Goal: Navigation & Orientation: Find specific page/section

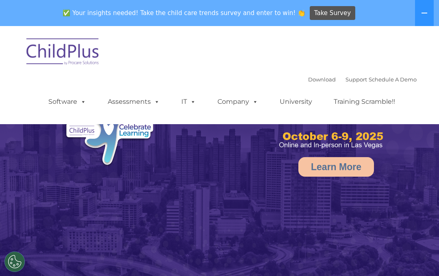
select select "MEDIUM"
click at [311, 80] on link "Download" at bounding box center [322, 79] width 28 height 7
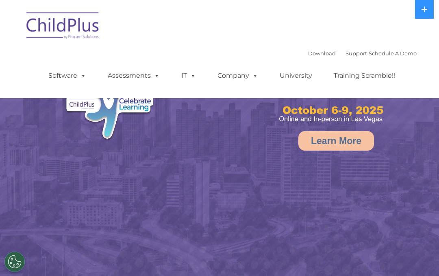
select select "MEDIUM"
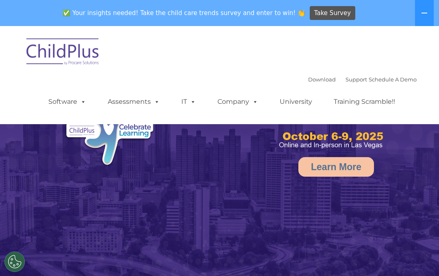
click at [317, 50] on div "Download Support | Schedule A Demo  MENU MENU Software ChildPlus: The original…" at bounding box center [219, 75] width 395 height 86
click at [309, 82] on link "Download" at bounding box center [322, 79] width 28 height 7
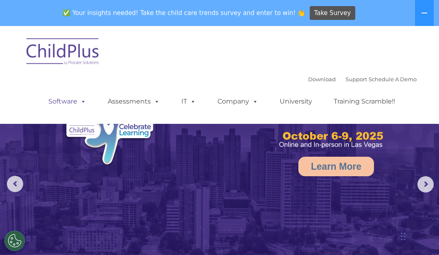
click at [72, 97] on link "Software" at bounding box center [67, 102] width 54 height 16
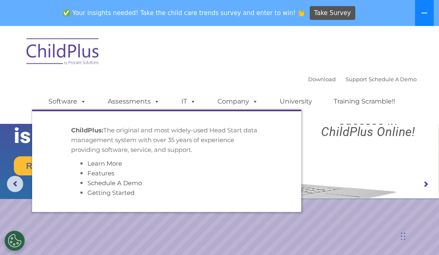
click at [427, 12] on icon at bounding box center [424, 13] width 7 height 7
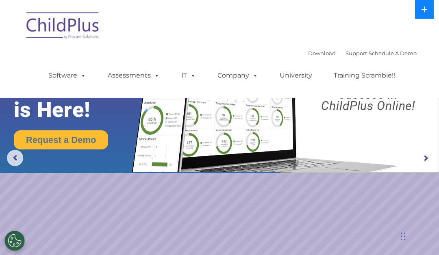
click at [0, 111] on img at bounding box center [219, 86] width 439 height 173
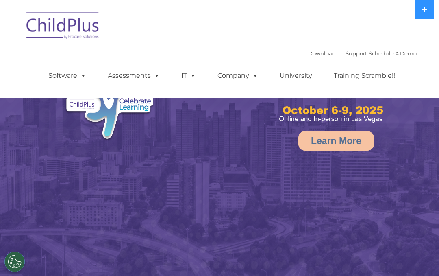
select select "MEDIUM"
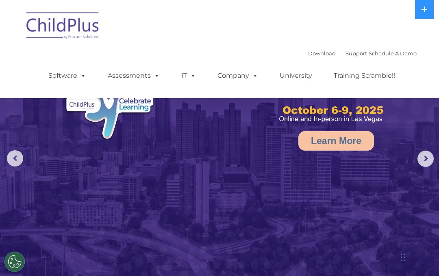
click at [227, 60] on ul "Software ChildPlus: The original and most widely-used Head Start data managemen…" at bounding box center [224, 75] width 385 height 33
click at [314, 50] on link "Download" at bounding box center [322, 53] width 28 height 7
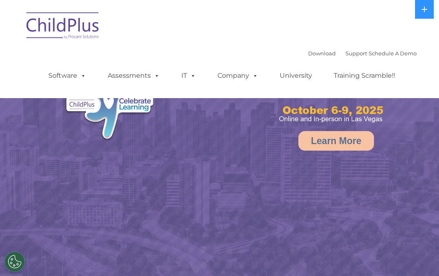
select select "MEDIUM"
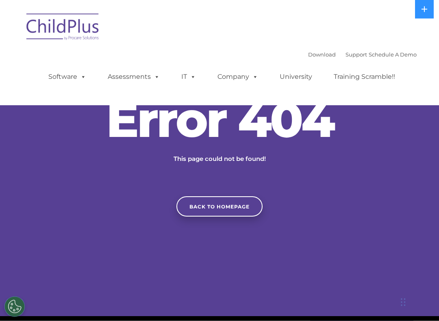
scroll to position [5, 0]
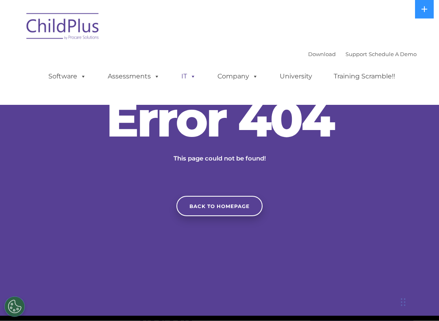
click at [194, 81] on span at bounding box center [191, 77] width 9 height 8
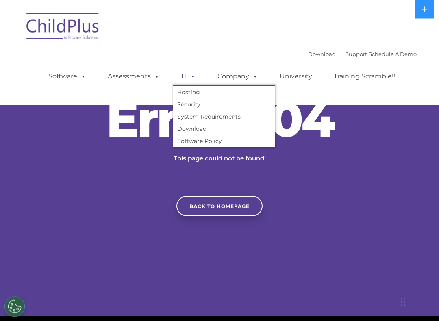
scroll to position [5, 0]
click at [142, 70] on link "Assessments" at bounding box center [134, 76] width 68 height 16
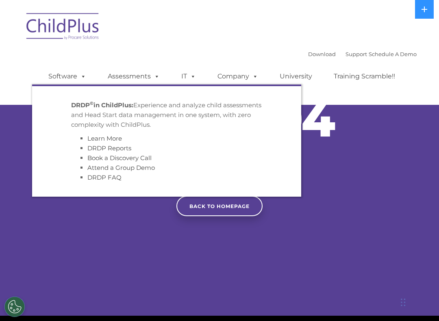
click at [169, 113] on p "DRDP © in ChildPlus: Experience and analyze child assessments and Head Start da…" at bounding box center [166, 114] width 191 height 29
click at [84, 72] on span at bounding box center [81, 76] width 9 height 8
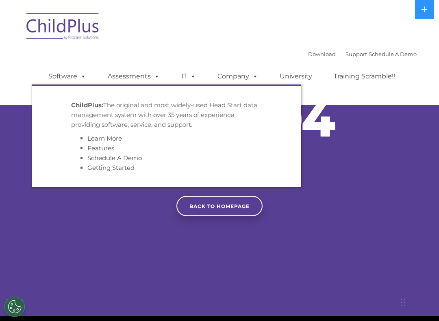
click at [156, 144] on li "Features" at bounding box center [174, 149] width 175 height 10
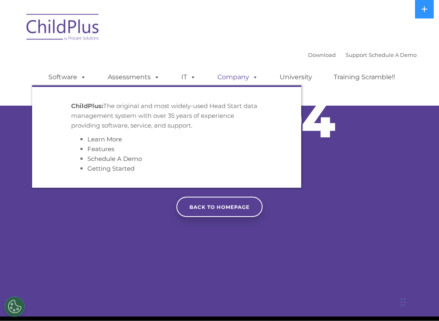
click at [245, 78] on link "Company" at bounding box center [238, 78] width 57 height 16
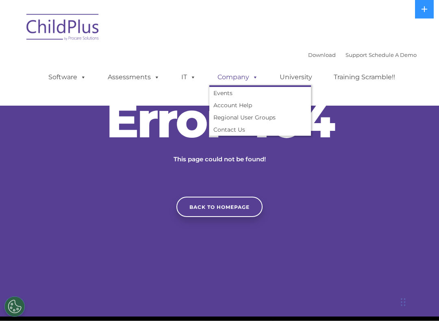
scroll to position [4, 0]
click at [295, 81] on link "University" at bounding box center [296, 77] width 49 height 16
